Goal: Task Accomplishment & Management: Complete application form

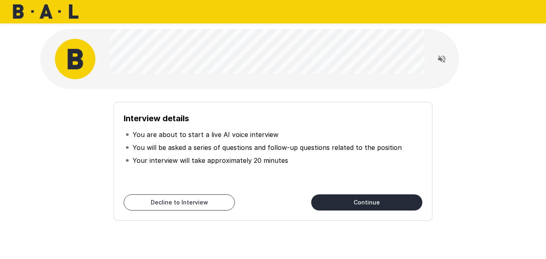
click at [447, 125] on div "Interview details You are about to start a live AI voice interview You will be …" at bounding box center [273, 157] width 459 height 125
click at [366, 201] on button "Continue" at bounding box center [366, 202] width 111 height 16
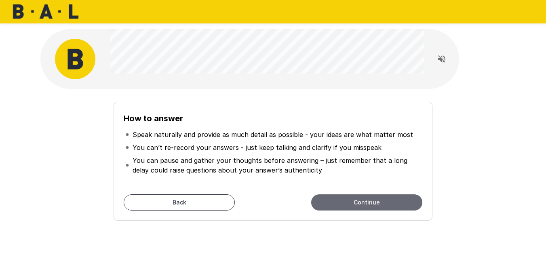
click at [366, 201] on button "Continue" at bounding box center [366, 202] width 111 height 16
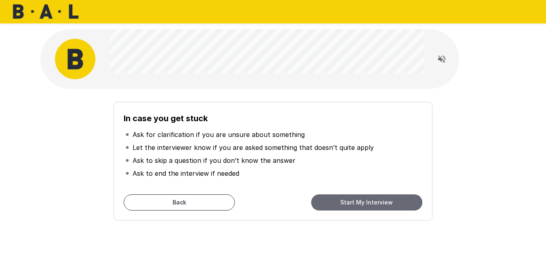
click at [366, 201] on button "Start My Interview" at bounding box center [366, 202] width 111 height 16
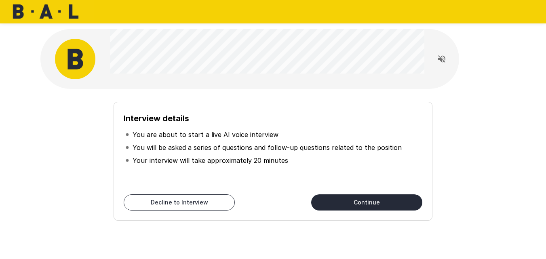
click at [339, 201] on button "Continue" at bounding box center [366, 202] width 111 height 16
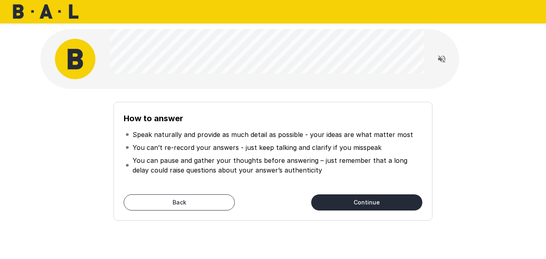
click at [339, 201] on button "Continue" at bounding box center [366, 202] width 111 height 16
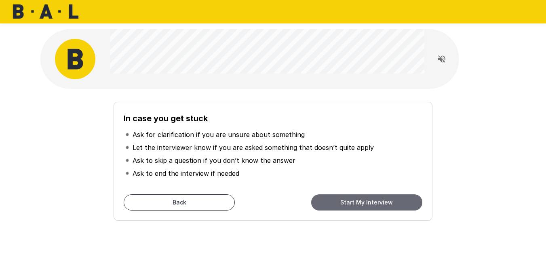
click at [339, 201] on button "Start My Interview" at bounding box center [366, 202] width 111 height 16
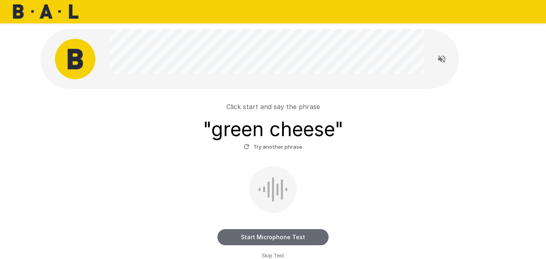
click at [256, 240] on button "Start Microphone Test" at bounding box center [273, 237] width 111 height 16
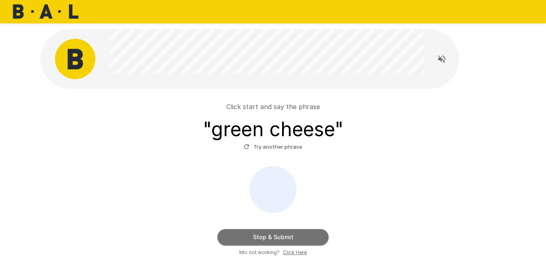
click at [256, 240] on button "Stop & Submit" at bounding box center [273, 237] width 111 height 16
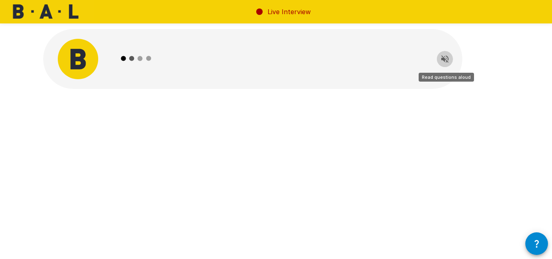
click at [450, 59] on button "Read questions aloud" at bounding box center [445, 59] width 16 height 16
click at [447, 189] on div "Live Interview" at bounding box center [276, 129] width 552 height 259
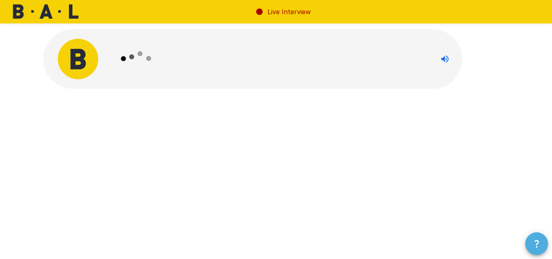
click at [534, 243] on icon "button" at bounding box center [537, 244] width 10 height 10
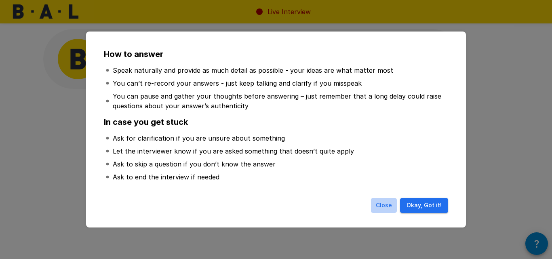
click at [383, 205] on button "Close" at bounding box center [384, 205] width 26 height 15
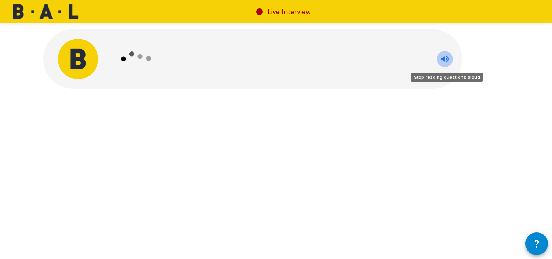
click at [445, 61] on icon "Stop reading questions aloud" at bounding box center [445, 58] width 7 height 7
click at [445, 61] on icon "Read questions aloud" at bounding box center [445, 58] width 7 height 7
click at [445, 61] on icon "Stop reading questions aloud" at bounding box center [445, 58] width 7 height 7
click at [445, 61] on icon "Read questions aloud" at bounding box center [445, 58] width 7 height 7
click at [445, 61] on icon "Stop reading questions aloud" at bounding box center [445, 58] width 7 height 7
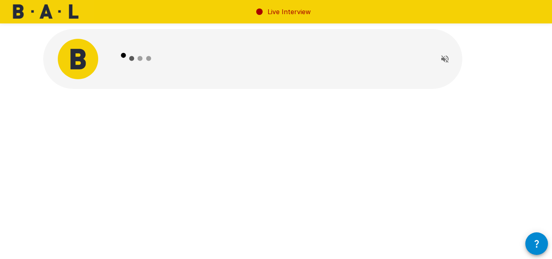
click at [131, 59] on icon at bounding box center [131, 58] width 4 height 4
click at [117, 59] on icon at bounding box center [136, 58] width 47 height 47
click at [264, 14] on icon at bounding box center [260, 12] width 10 height 10
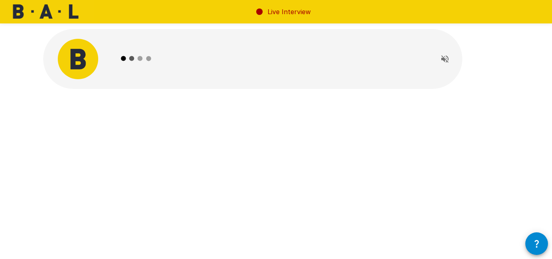
click at [283, 14] on p "Live Interview" at bounding box center [289, 12] width 43 height 10
click at [37, 12] on img at bounding box center [47, 11] width 94 height 23
click at [91, 53] on img at bounding box center [78, 59] width 40 height 40
click at [199, 197] on div "Live Interview" at bounding box center [276, 129] width 552 height 259
click at [247, 57] on div at bounding box center [270, 59] width 315 height 60
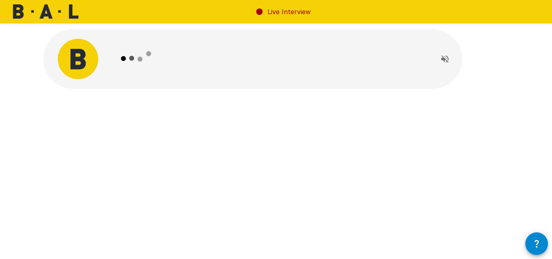
click at [247, 57] on div at bounding box center [270, 59] width 315 height 60
click at [533, 242] on icon "button" at bounding box center [537, 244] width 10 height 10
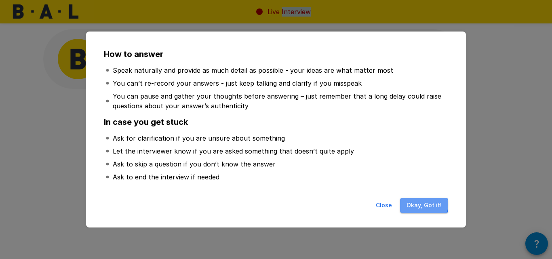
click at [424, 205] on button "Okay, Got it!" at bounding box center [424, 205] width 48 height 15
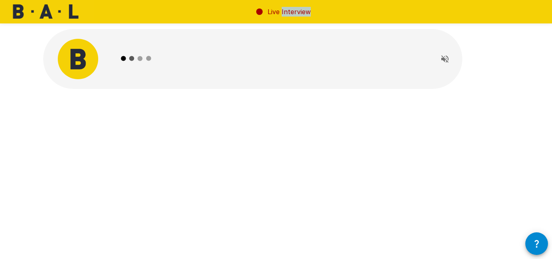
click at [89, 65] on img at bounding box center [78, 59] width 40 height 40
click at [451, 61] on button "Read questions aloud" at bounding box center [445, 59] width 16 height 16
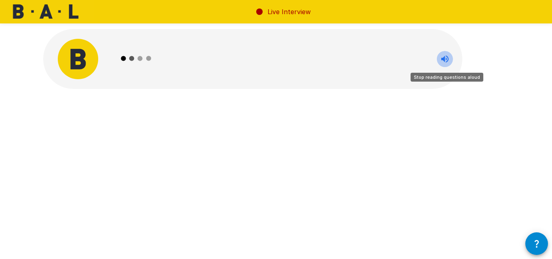
click at [451, 61] on button "Stop reading questions aloud" at bounding box center [445, 59] width 16 height 16
click at [451, 61] on button "Read questions aloud" at bounding box center [445, 59] width 16 height 16
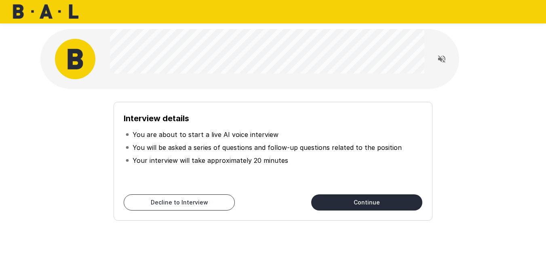
click at [355, 201] on button "Continue" at bounding box center [366, 202] width 111 height 16
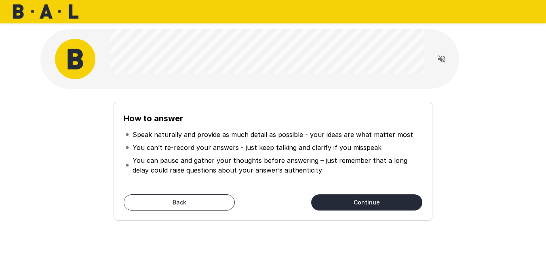
click at [355, 201] on button "Continue" at bounding box center [366, 202] width 111 height 16
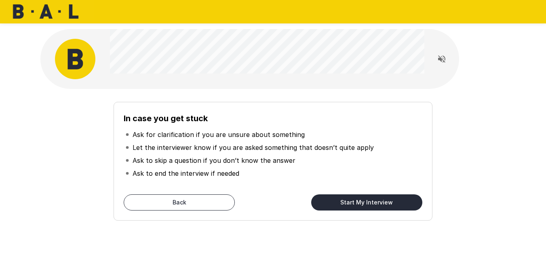
click at [355, 201] on button "Start My Interview" at bounding box center [366, 202] width 111 height 16
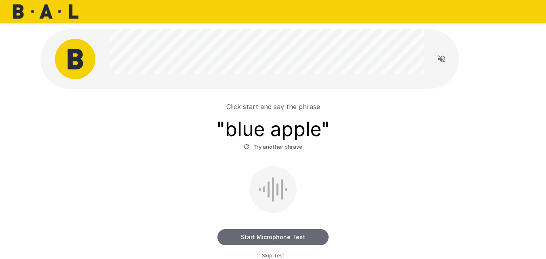
click at [271, 233] on button "Start Microphone Test" at bounding box center [273, 237] width 111 height 16
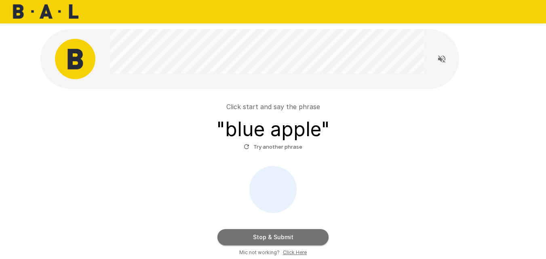
click at [271, 233] on button "Stop & Submit" at bounding box center [273, 237] width 111 height 16
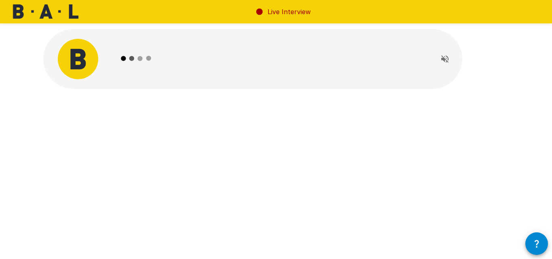
click at [335, 120] on div at bounding box center [276, 77] width 485 height 154
click at [444, 61] on icon "Read questions aloud" at bounding box center [445, 58] width 7 height 7
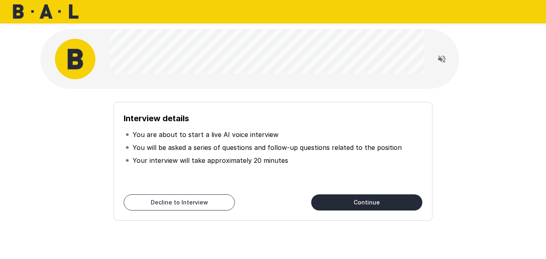
click at [389, 220] on div "Interview details You are about to start a live AI voice interview You will be …" at bounding box center [273, 161] width 319 height 119
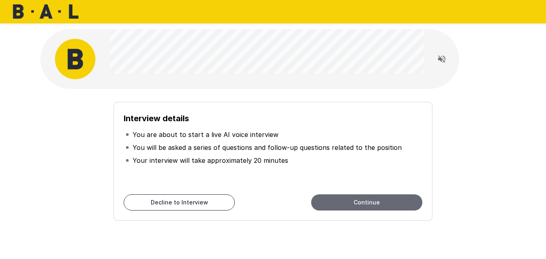
click at [377, 201] on button "Continue" at bounding box center [366, 202] width 111 height 16
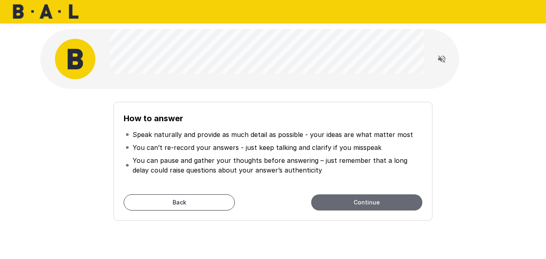
click at [377, 201] on button "Continue" at bounding box center [366, 202] width 111 height 16
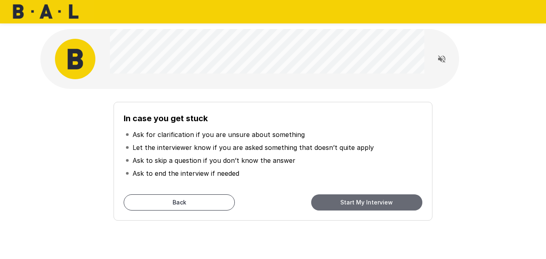
click at [377, 201] on button "Start My Interview" at bounding box center [366, 202] width 111 height 16
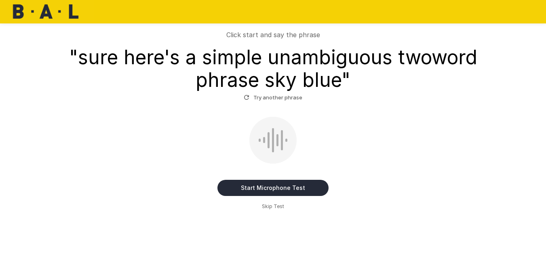
scroll to position [59, 0]
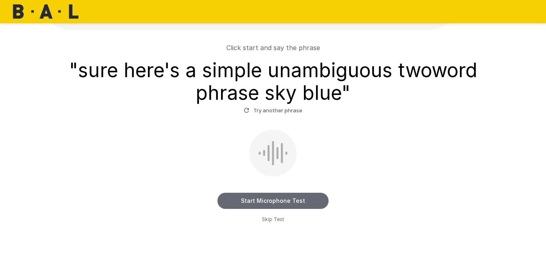
click at [268, 204] on button "Start Microphone Test" at bounding box center [273, 201] width 111 height 16
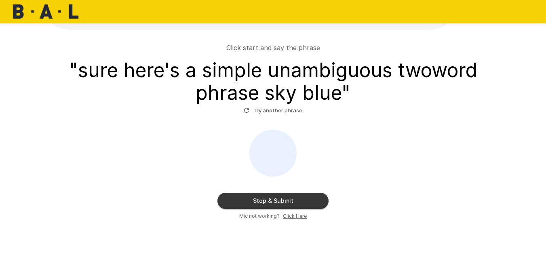
click at [268, 204] on button "Stop & Submit" at bounding box center [273, 201] width 111 height 16
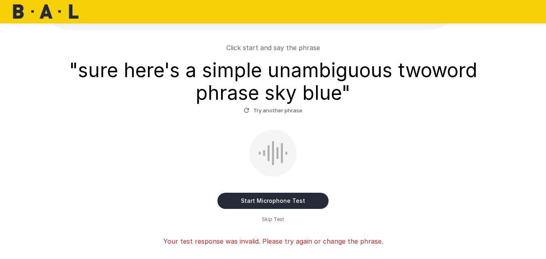
click at [268, 204] on button "Start Microphone Test" at bounding box center [273, 201] width 111 height 16
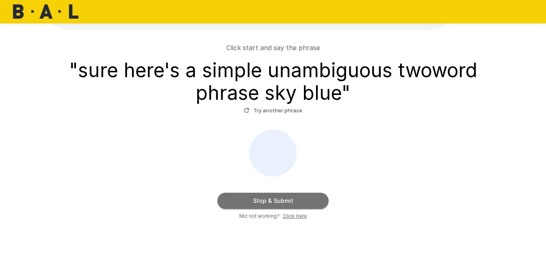
click at [268, 204] on button "Stop & Submit" at bounding box center [273, 201] width 111 height 16
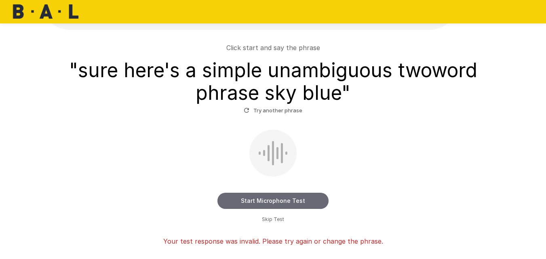
click at [268, 201] on button "Start Microphone Test" at bounding box center [273, 201] width 111 height 16
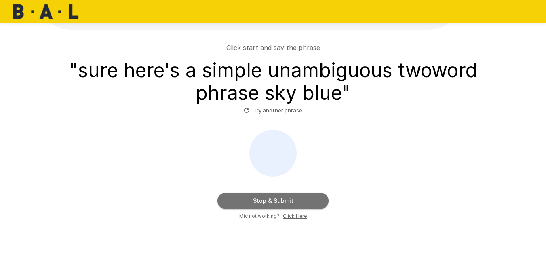
click at [268, 201] on button "Stop & Submit" at bounding box center [273, 201] width 111 height 16
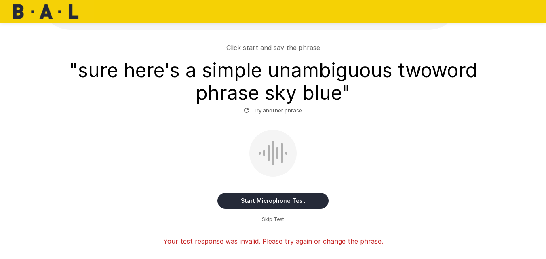
click at [267, 220] on span "Skip Test" at bounding box center [273, 220] width 22 height 8
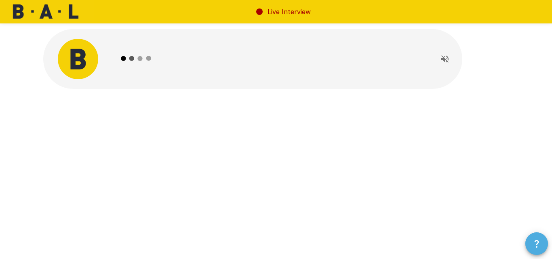
click at [535, 243] on icon "button" at bounding box center [537, 244] width 10 height 10
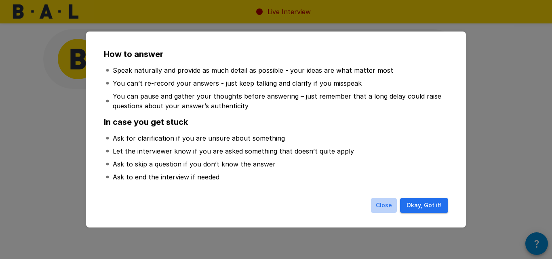
click at [385, 203] on button "Close" at bounding box center [384, 205] width 26 height 15
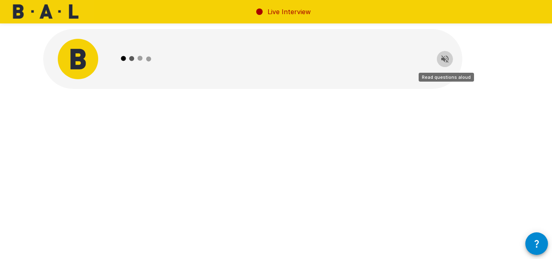
click at [442, 61] on icon "Read questions aloud" at bounding box center [445, 59] width 10 height 10
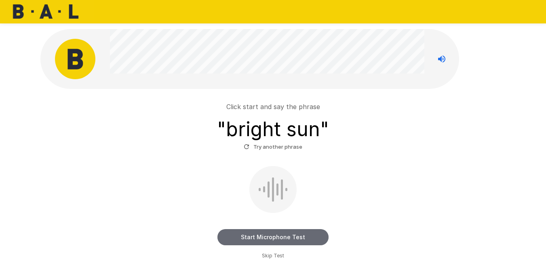
click at [274, 239] on button "Start Microphone Test" at bounding box center [273, 237] width 111 height 16
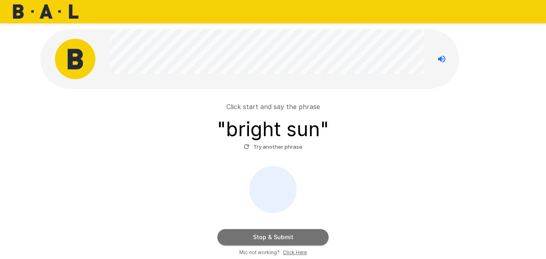
click at [274, 239] on button "Stop & Submit" at bounding box center [273, 237] width 111 height 16
